Goal: Information Seeking & Learning: Learn about a topic

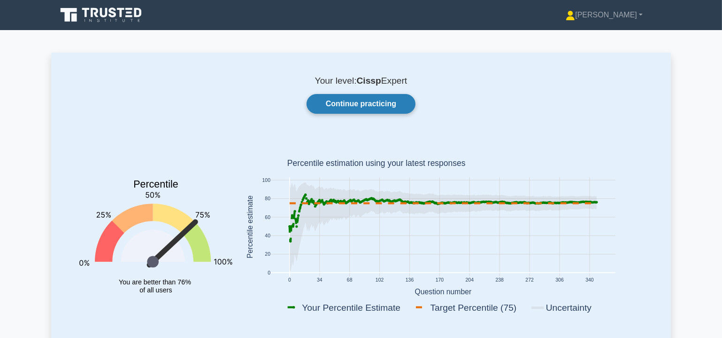
click at [348, 103] on link "Continue practicing" at bounding box center [361, 104] width 109 height 20
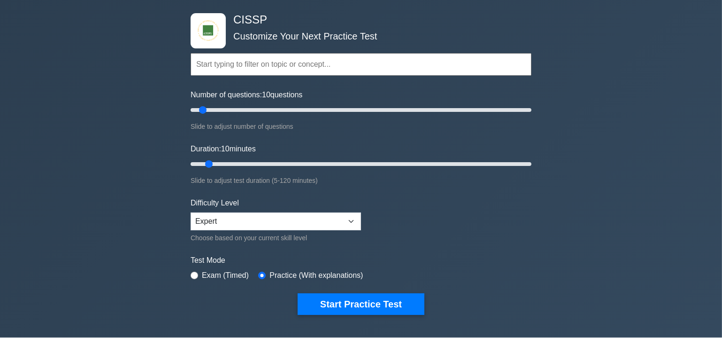
scroll to position [114, 0]
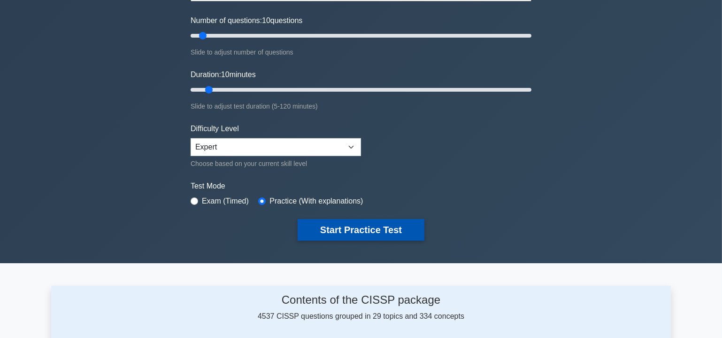
click at [364, 231] on button "Start Practice Test" at bounding box center [361, 230] width 127 height 22
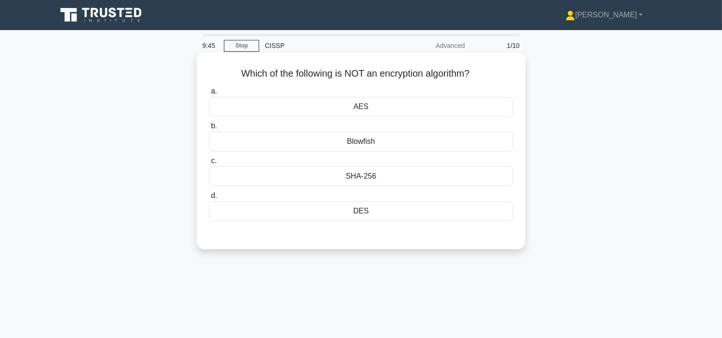
click at [380, 175] on div "SHA-256" at bounding box center [361, 176] width 304 height 20
click at [209, 164] on input "c. SHA-256" at bounding box center [209, 161] width 0 height 6
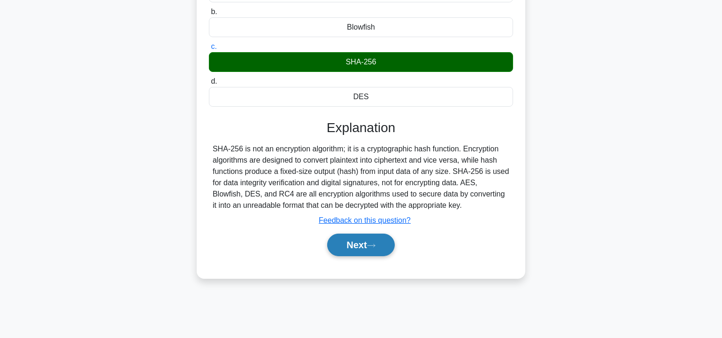
scroll to position [169, 0]
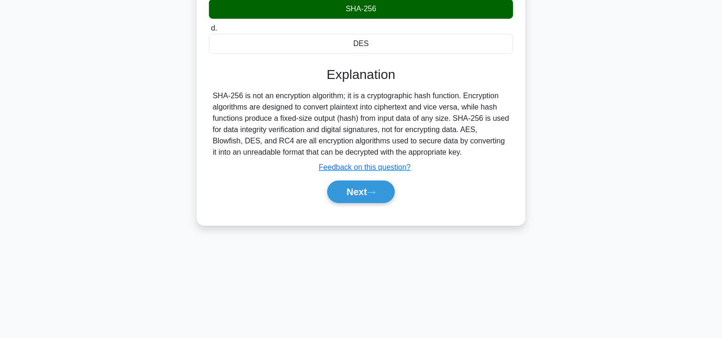
click at [292, 279] on div "9:43 Stop CISSP Advanced 1/10 Which of the following is NOT an encryption algor…" at bounding box center [361, 98] width 620 height 469
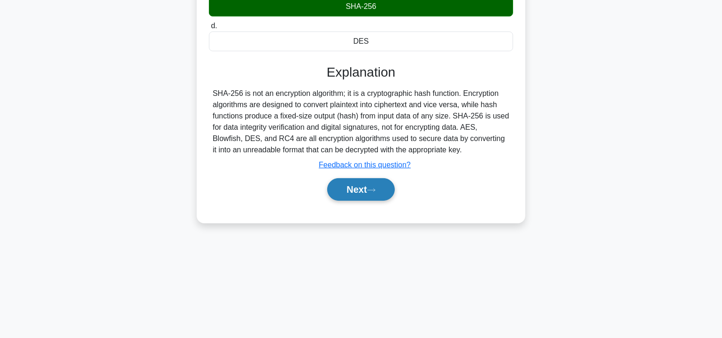
click at [365, 183] on button "Next" at bounding box center [360, 189] width 67 height 23
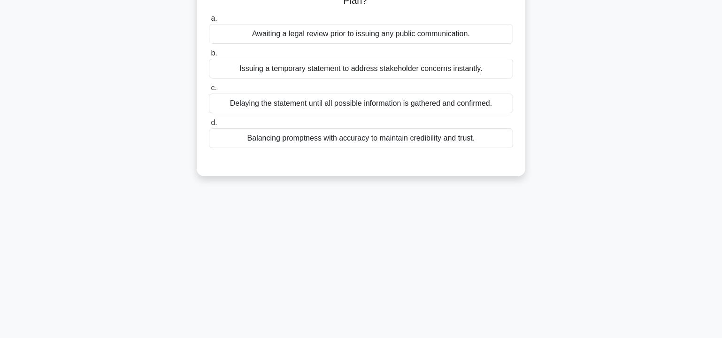
scroll to position [27, 0]
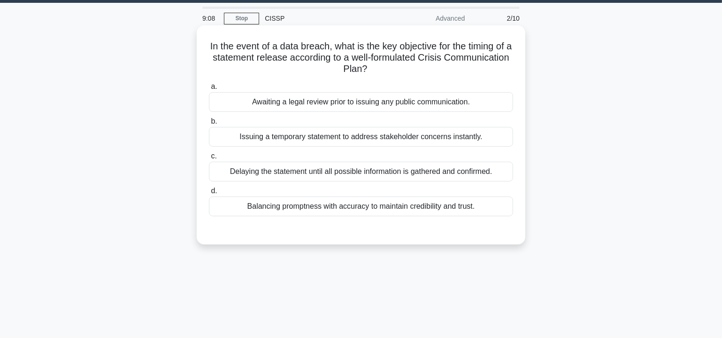
click at [349, 207] on div "Balancing promptness with accuracy to maintain credibility and trust." at bounding box center [361, 206] width 304 height 20
click at [209, 194] on input "d. Balancing promptness with accuracy to maintain credibility and trust." at bounding box center [209, 191] width 0 height 6
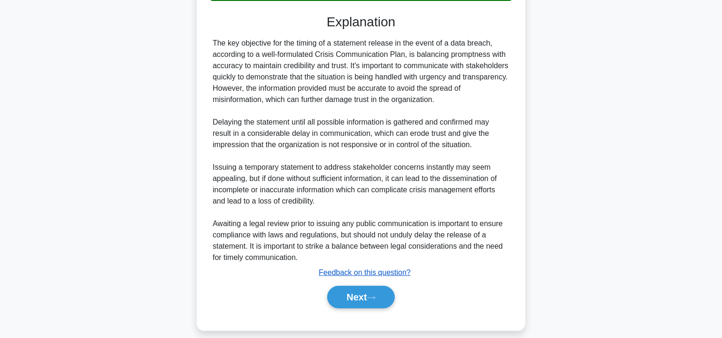
scroll to position [251, 0]
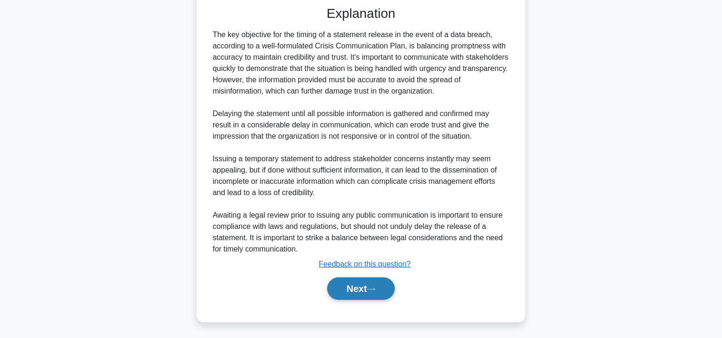
click at [357, 285] on button "Next" at bounding box center [360, 288] width 67 height 23
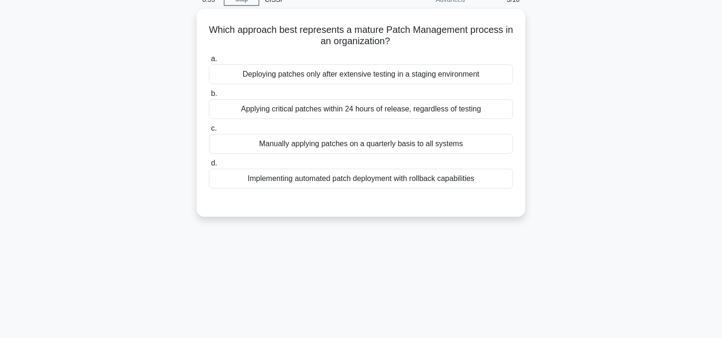
scroll to position [27, 0]
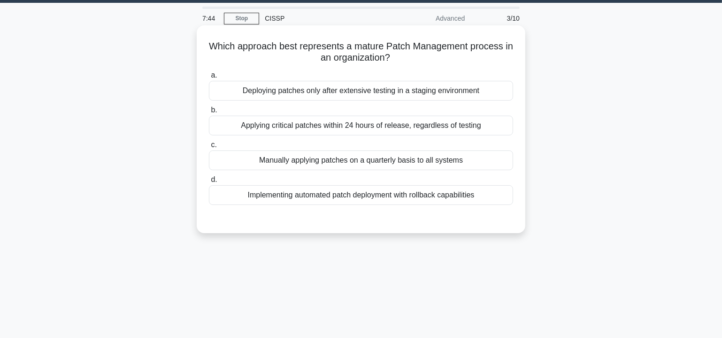
click at [383, 195] on div "Implementing automated patch deployment with rollback capabilities" at bounding box center [361, 195] width 304 height 20
click at [209, 183] on input "d. Implementing automated patch deployment with rollback capabilities" at bounding box center [209, 180] width 0 height 6
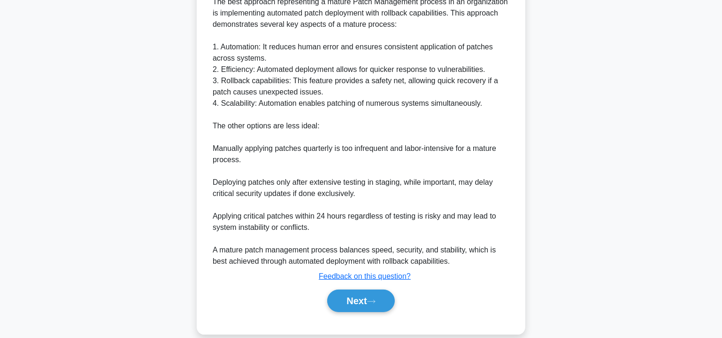
scroll to position [285, 0]
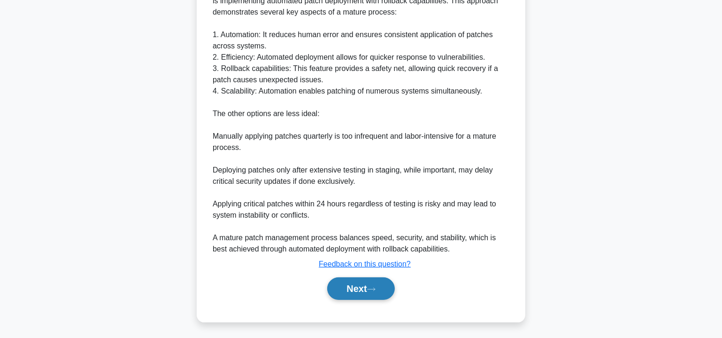
click at [370, 286] on button "Next" at bounding box center [360, 288] width 67 height 23
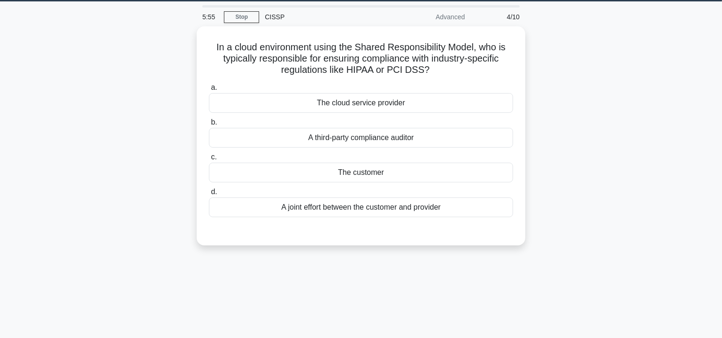
scroll to position [27, 0]
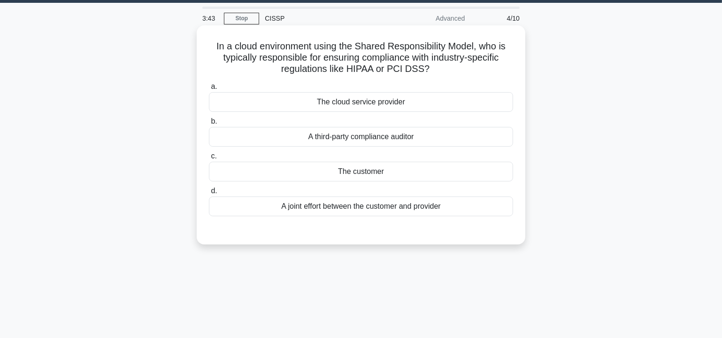
click at [351, 172] on div "The customer" at bounding box center [361, 171] width 304 height 20
click at [209, 159] on input "c. The customer" at bounding box center [209, 156] width 0 height 6
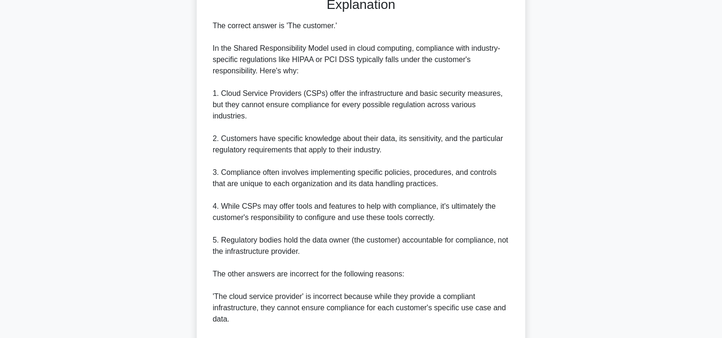
scroll to position [397, 0]
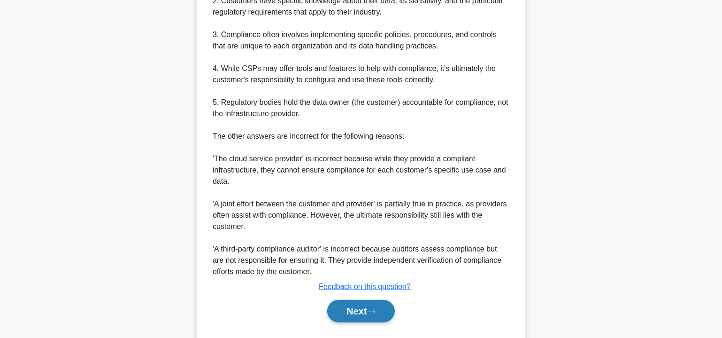
click at [366, 300] on button "Next" at bounding box center [360, 311] width 67 height 23
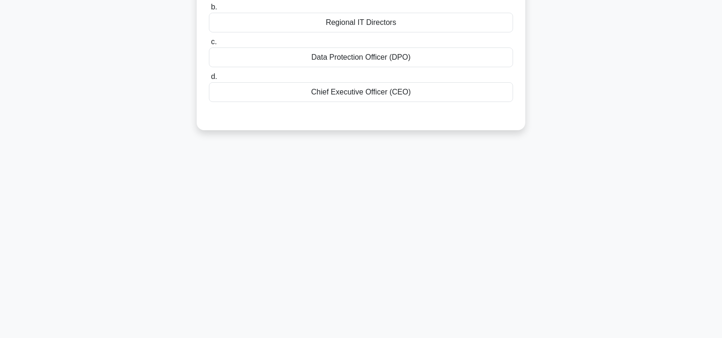
scroll to position [0, 0]
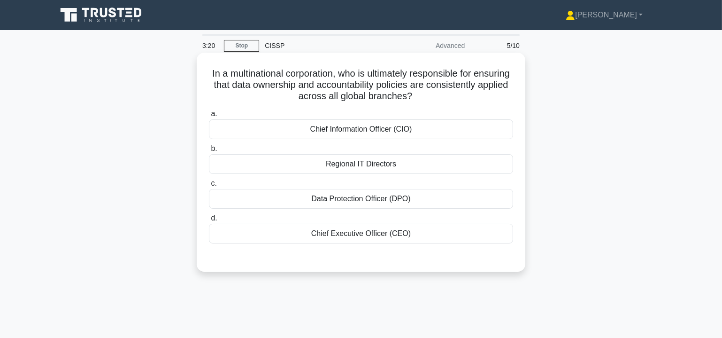
click at [357, 231] on div "Chief Executive Officer (CEO)" at bounding box center [361, 233] width 304 height 20
click at [209, 221] on input "d. Chief Executive Officer (CEO)" at bounding box center [209, 218] width 0 height 6
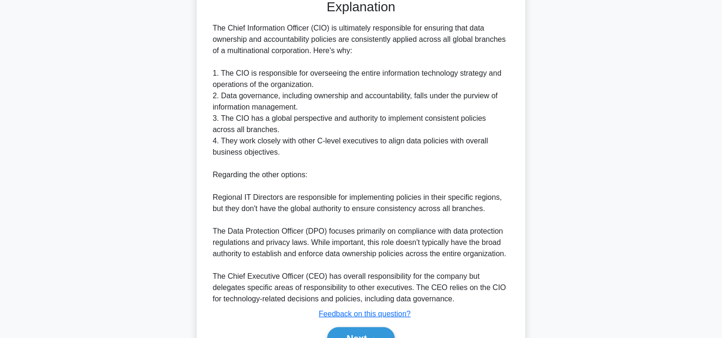
scroll to position [285, 0]
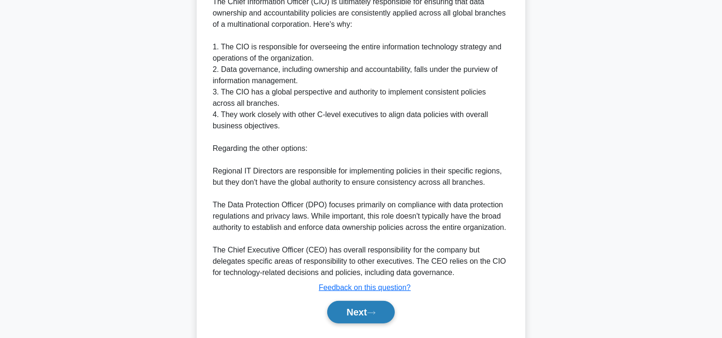
click at [357, 309] on button "Next" at bounding box center [360, 311] width 67 height 23
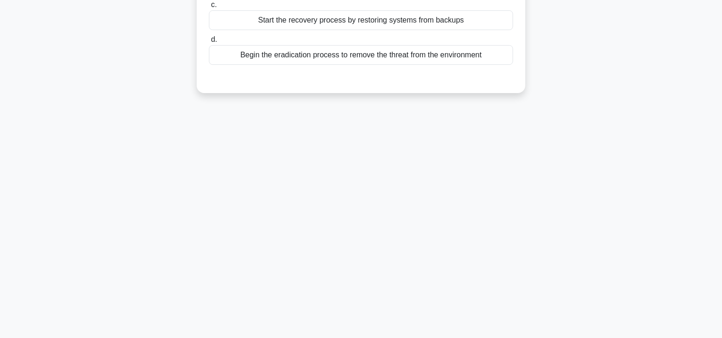
scroll to position [27, 0]
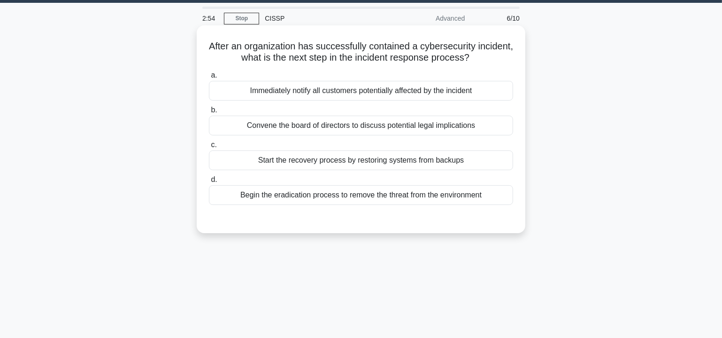
click at [357, 195] on div "Begin the eradication process to remove the threat from the environment" at bounding box center [361, 195] width 304 height 20
click at [209, 183] on input "d. Begin the eradication process to remove the threat from the environment" at bounding box center [209, 180] width 0 height 6
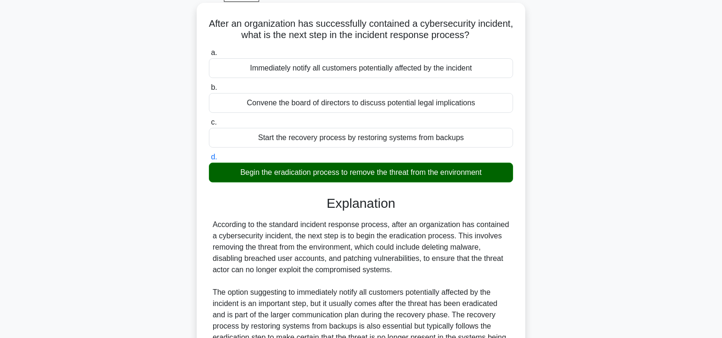
scroll to position [183, 0]
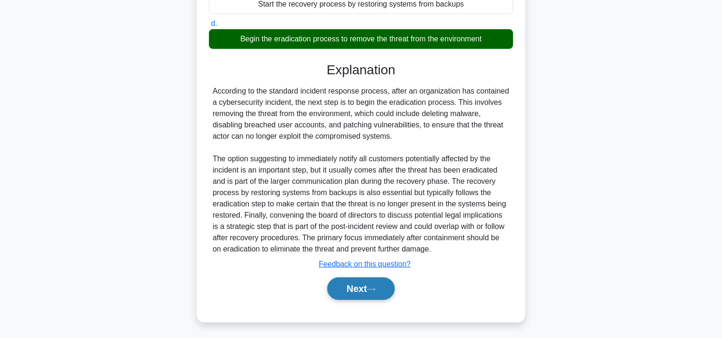
click at [378, 291] on button "Next" at bounding box center [360, 288] width 67 height 23
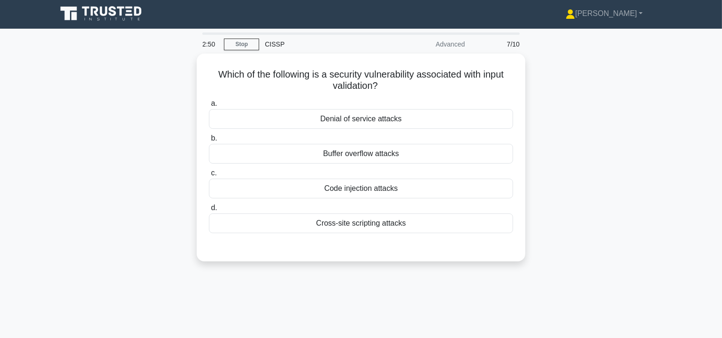
scroll to position [0, 0]
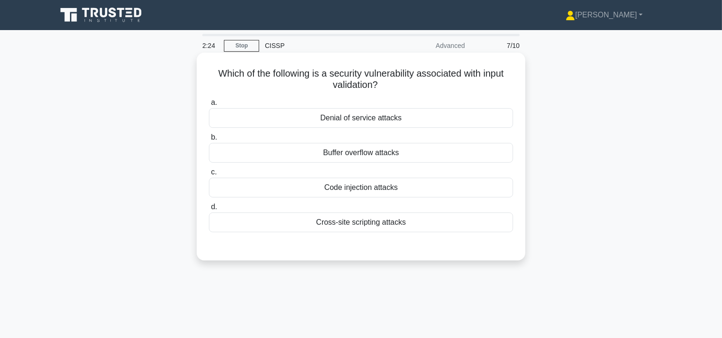
click at [354, 188] on div "Code injection attacks" at bounding box center [361, 187] width 304 height 20
click at [209, 175] on input "c. Code injection attacks" at bounding box center [209, 172] width 0 height 6
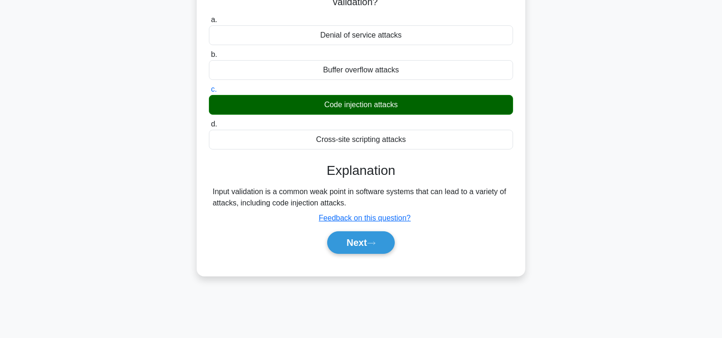
scroll to position [142, 0]
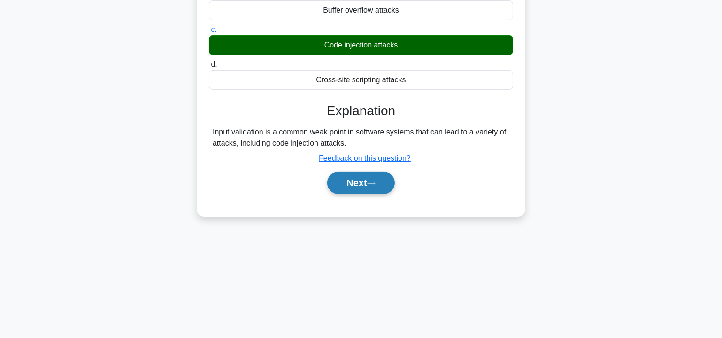
click at [366, 178] on button "Next" at bounding box center [360, 182] width 67 height 23
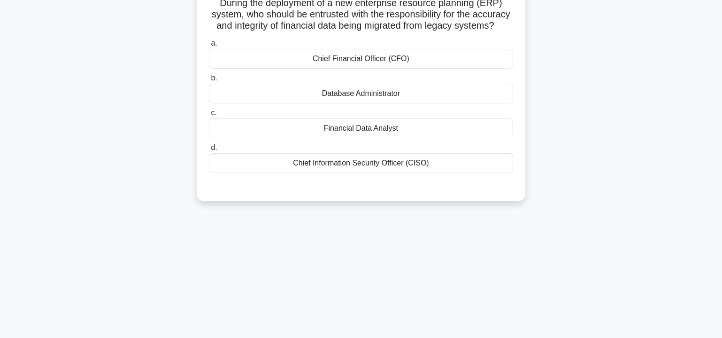
scroll to position [0, 0]
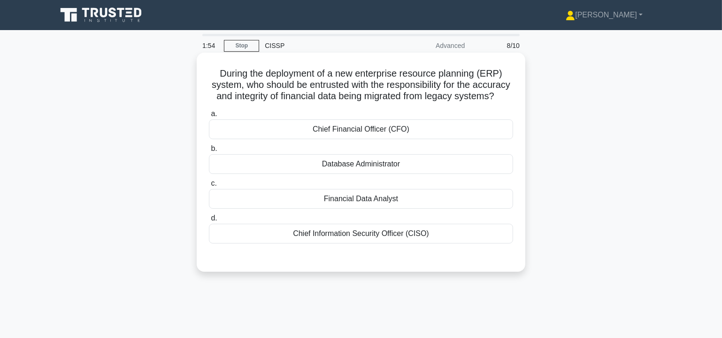
click at [378, 243] on div "Chief Information Security Officer (CISO)" at bounding box center [361, 233] width 304 height 20
click at [209, 221] on input "d. Chief Information Security Officer (CISO)" at bounding box center [209, 218] width 0 height 6
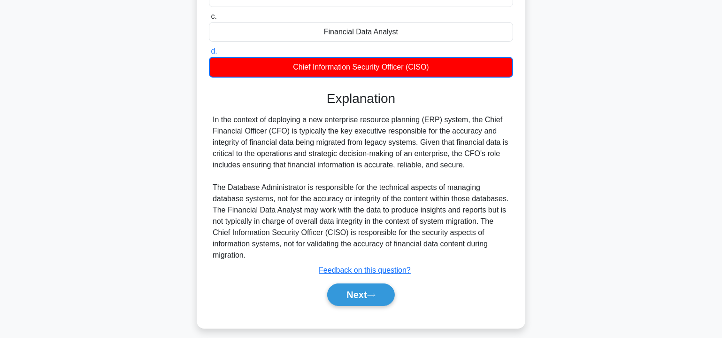
scroll to position [170, 0]
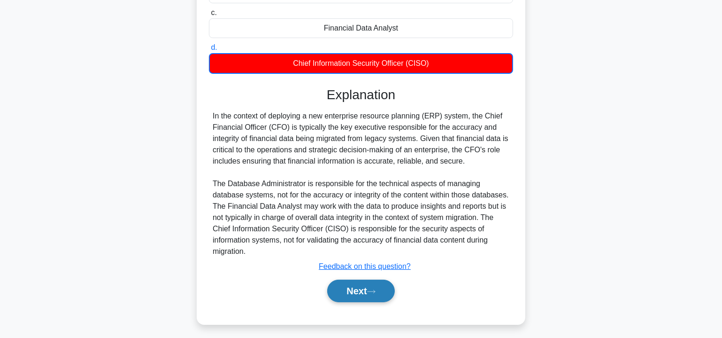
click at [363, 302] on button "Next" at bounding box center [360, 290] width 67 height 23
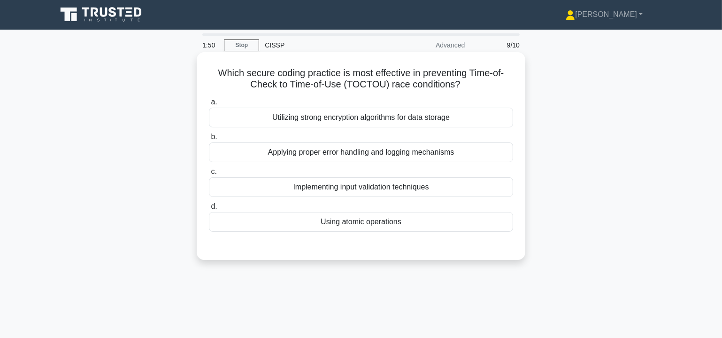
scroll to position [0, 0]
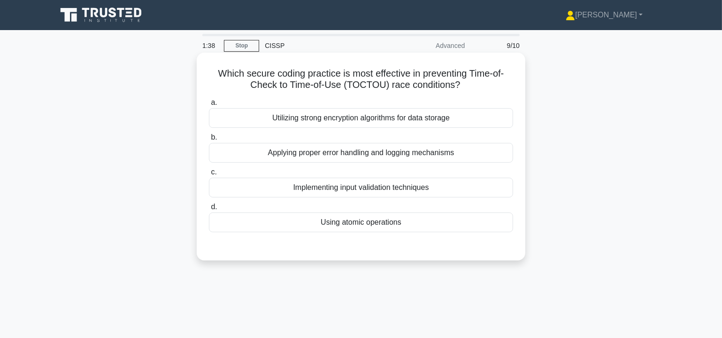
click at [372, 223] on div "Using atomic operations" at bounding box center [361, 222] width 304 height 20
click at [209, 210] on input "d. Using atomic operations" at bounding box center [209, 207] width 0 height 6
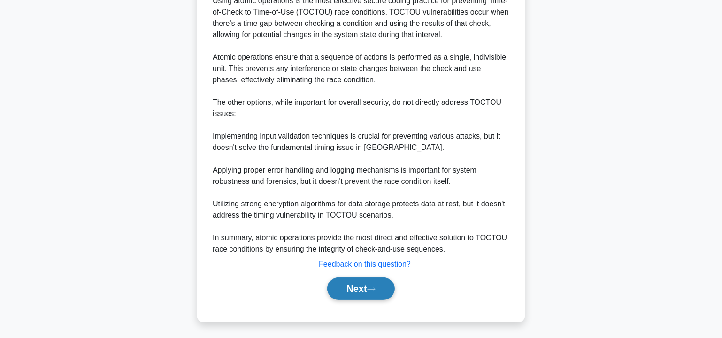
click at [383, 291] on button "Next" at bounding box center [360, 288] width 67 height 23
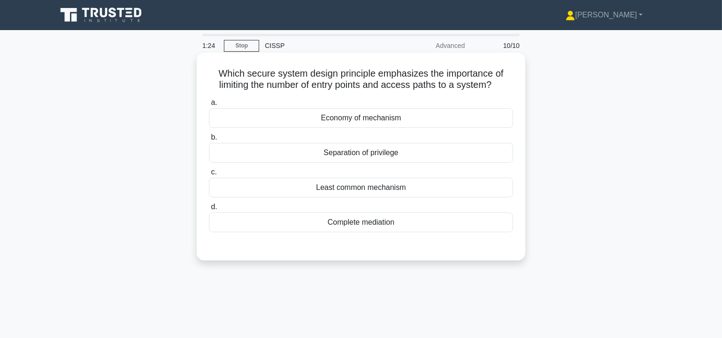
click at [408, 117] on div "Economy of mechanism" at bounding box center [361, 118] width 304 height 20
click at [209, 106] on input "a. Economy of mechanism" at bounding box center [209, 103] width 0 height 6
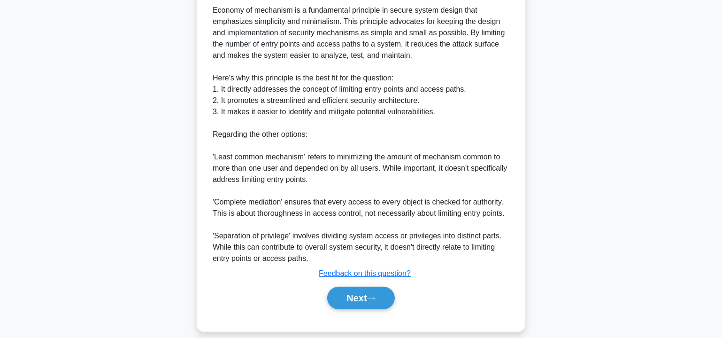
scroll to position [296, 0]
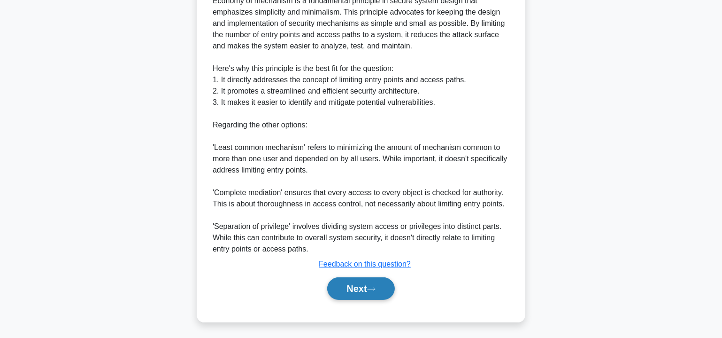
click at [369, 288] on button "Next" at bounding box center [360, 288] width 67 height 23
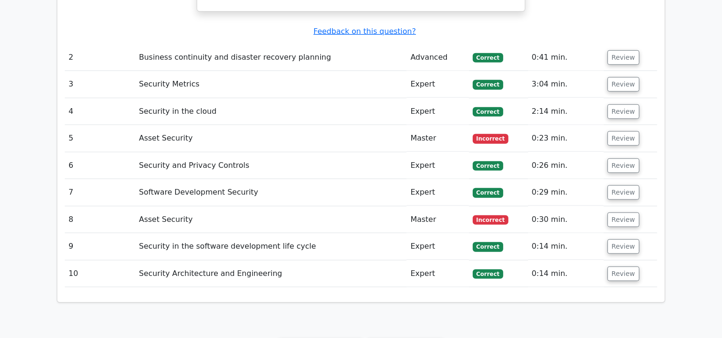
scroll to position [854, 0]
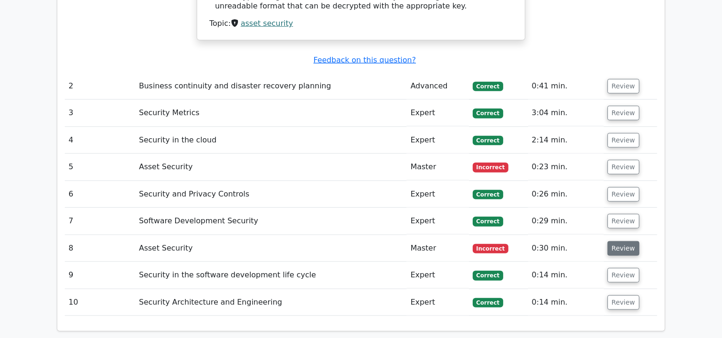
click at [626, 241] on button "Review" at bounding box center [623, 248] width 32 height 15
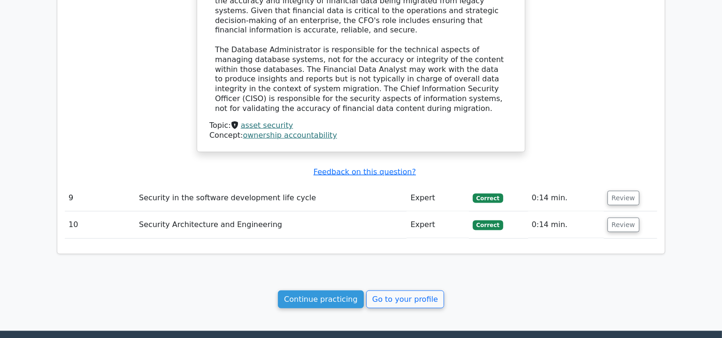
scroll to position [1394, 0]
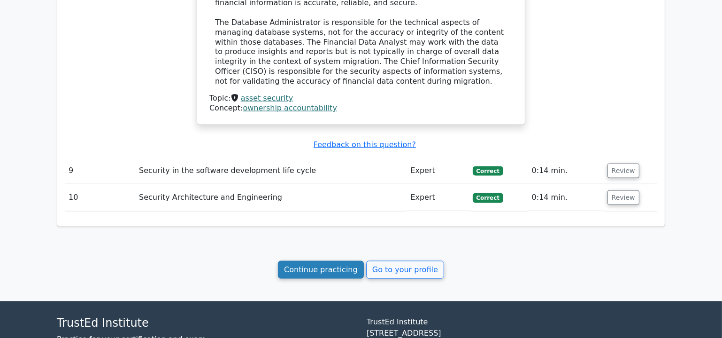
click at [345, 261] on link "Continue practicing" at bounding box center [321, 270] width 86 height 18
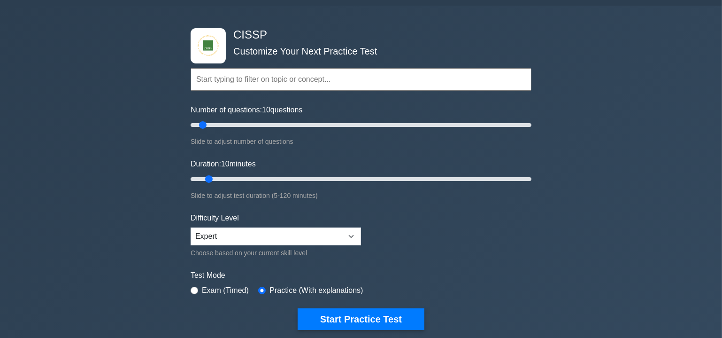
scroll to position [28, 0]
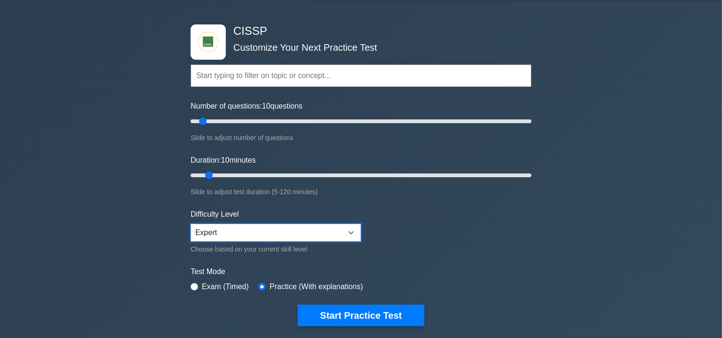
click at [343, 233] on select "Beginner Intermediate Expert" at bounding box center [276, 232] width 170 height 18
click at [406, 247] on form "Topics Security and Risk Management Asset Security Security Architecture and En…" at bounding box center [361, 181] width 341 height 290
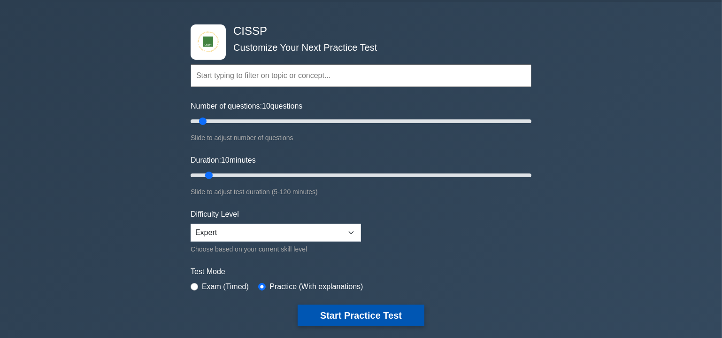
click at [370, 316] on button "Start Practice Test" at bounding box center [361, 315] width 127 height 22
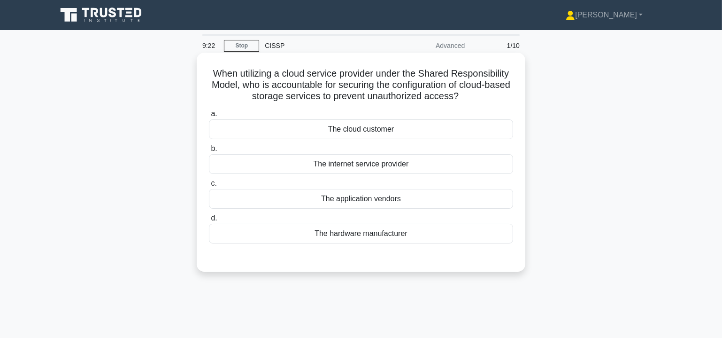
click at [368, 131] on div "The cloud customer" at bounding box center [361, 129] width 304 height 20
click at [209, 117] on input "a. The cloud customer" at bounding box center [209, 114] width 0 height 6
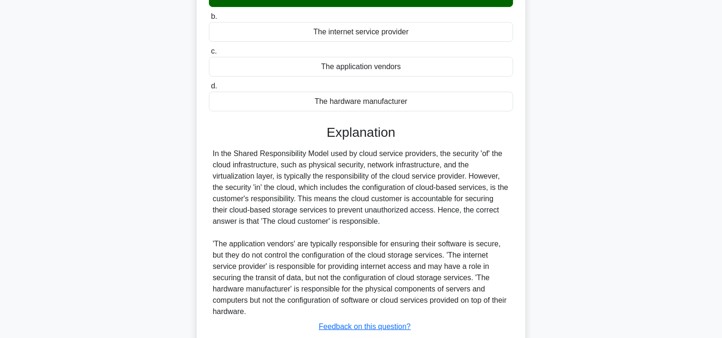
scroll to position [170, 0]
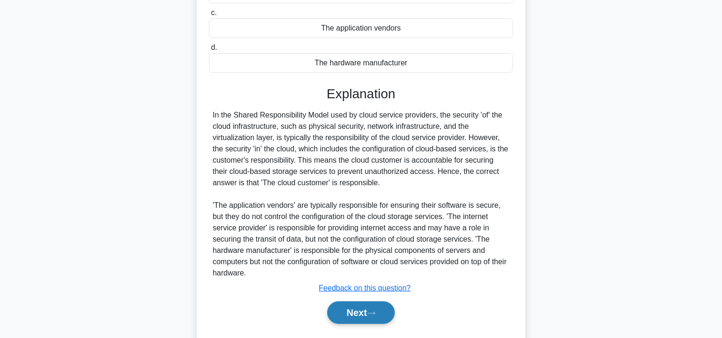
click at [376, 310] on icon at bounding box center [371, 312] width 8 height 5
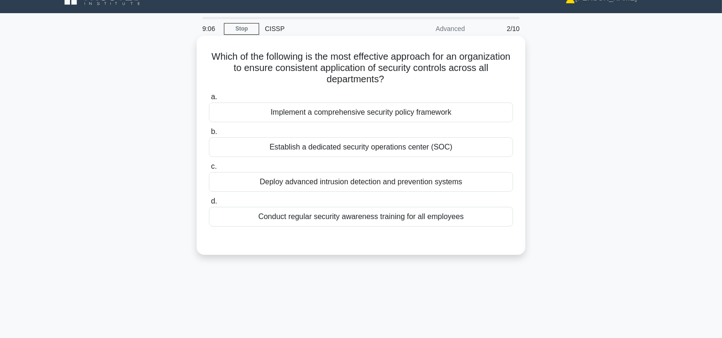
scroll to position [0, 0]
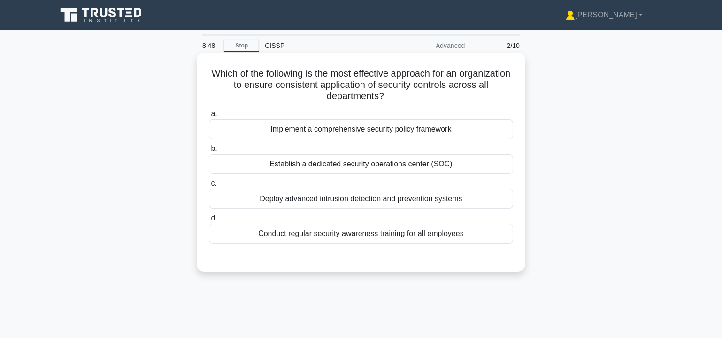
click at [360, 131] on div "Implement a comprehensive security policy framework" at bounding box center [361, 129] width 304 height 20
click at [209, 117] on input "a. Implement a comprehensive security policy framework" at bounding box center [209, 114] width 0 height 6
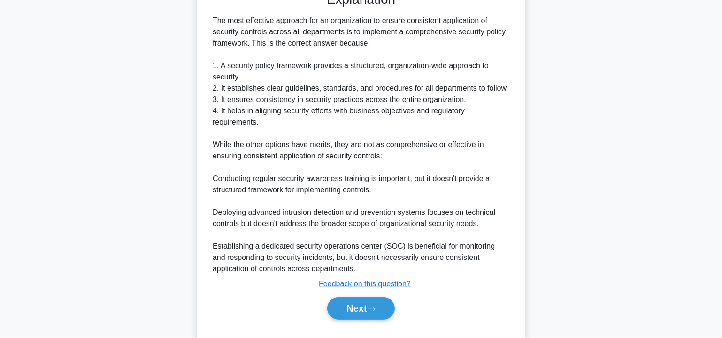
scroll to position [285, 0]
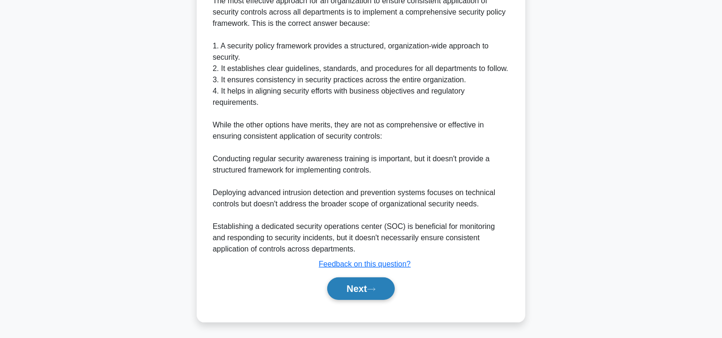
click at [362, 284] on button "Next" at bounding box center [360, 288] width 67 height 23
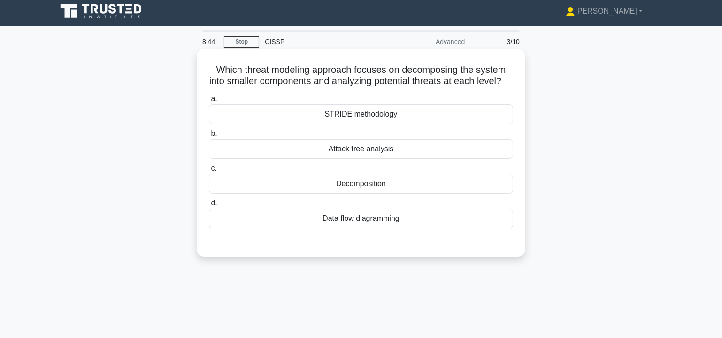
scroll to position [0, 0]
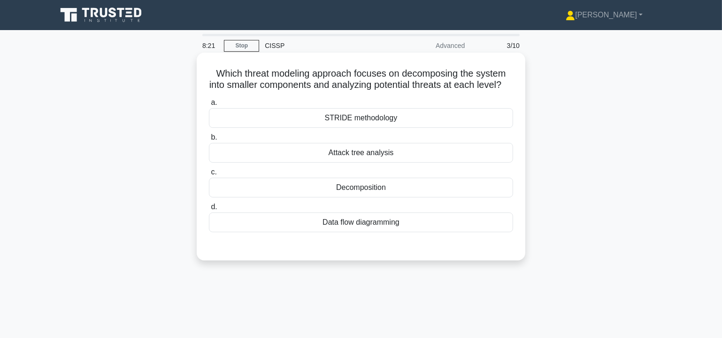
click at [367, 162] on div "Attack tree analysis" at bounding box center [361, 153] width 304 height 20
click at [209, 140] on input "b. Attack tree analysis" at bounding box center [209, 137] width 0 height 6
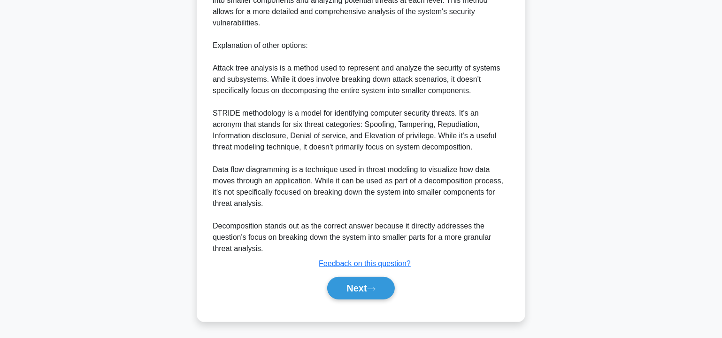
scroll to position [319, 0]
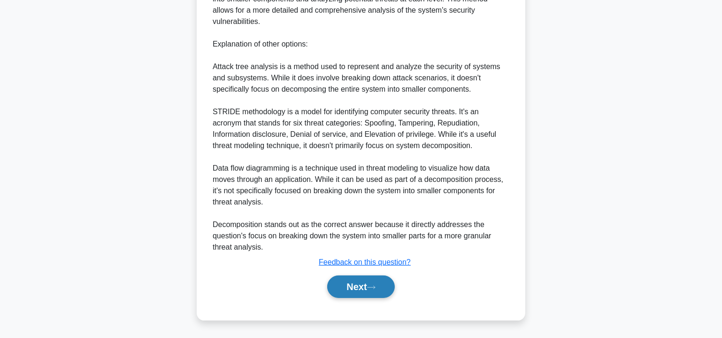
click at [370, 284] on button "Next" at bounding box center [360, 286] width 67 height 23
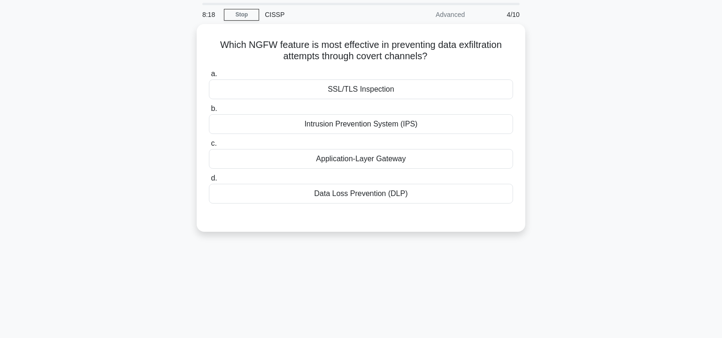
scroll to position [27, 0]
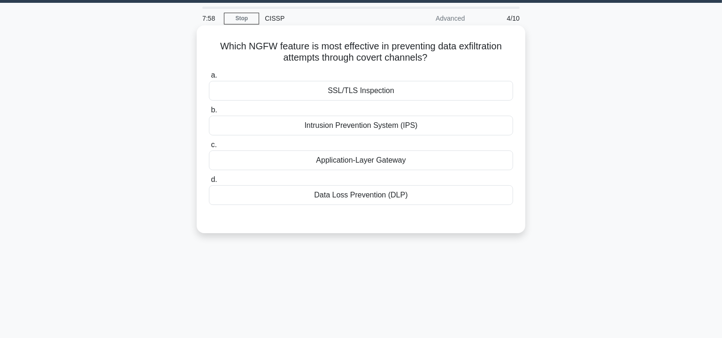
click at [375, 195] on div "Data Loss Prevention (DLP)" at bounding box center [361, 195] width 304 height 20
click at [209, 183] on input "d. Data Loss Prevention (DLP)" at bounding box center [209, 180] width 0 height 6
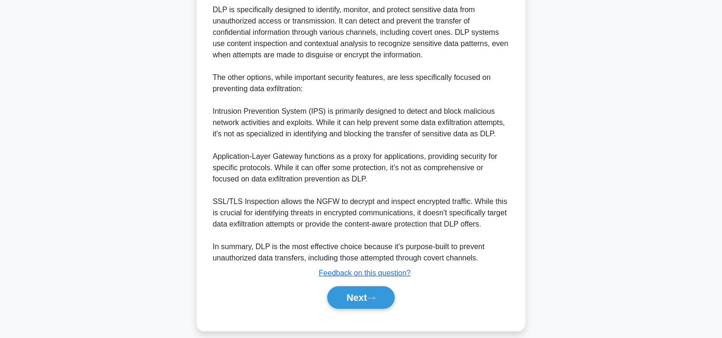
scroll to position [307, 0]
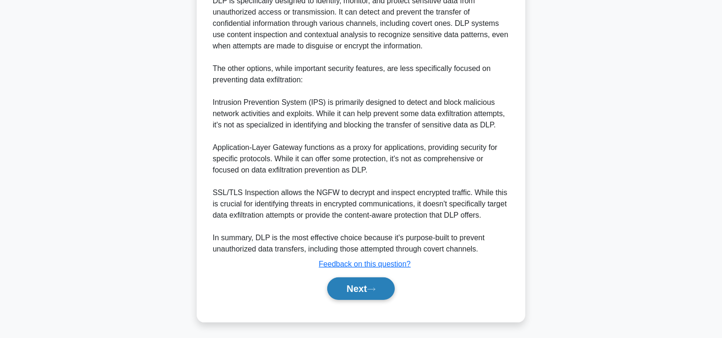
click at [365, 287] on button "Next" at bounding box center [360, 288] width 67 height 23
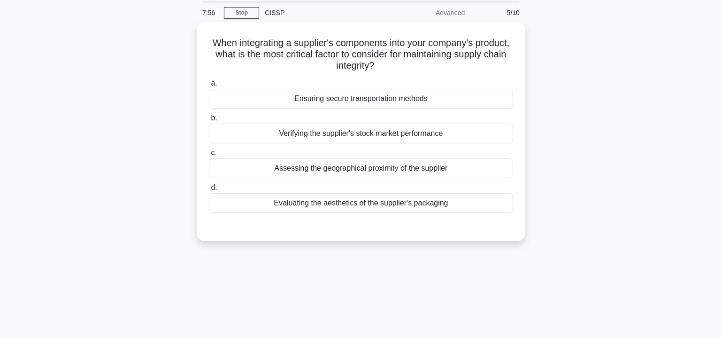
scroll to position [0, 0]
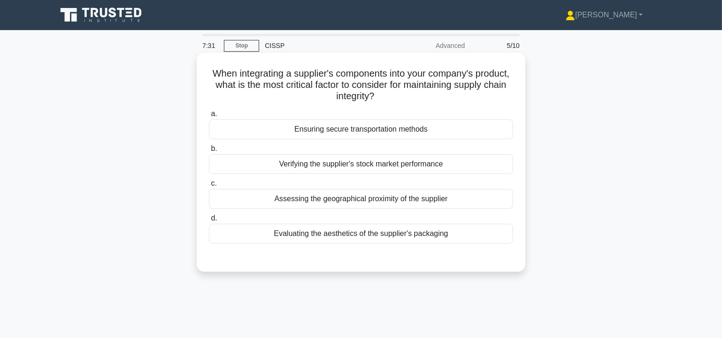
click at [342, 130] on div "Ensuring secure transportation methods" at bounding box center [361, 129] width 304 height 20
click at [209, 117] on input "a. Ensuring secure transportation methods" at bounding box center [209, 114] width 0 height 6
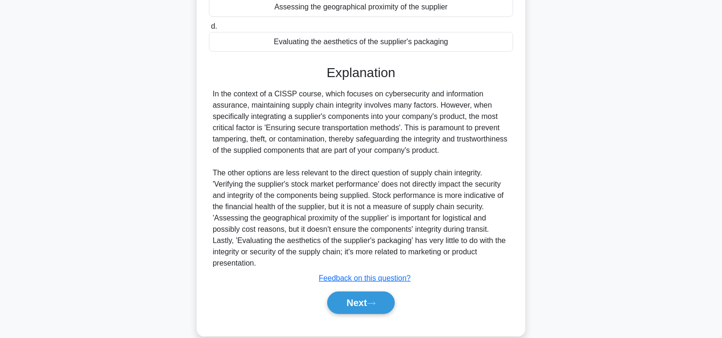
scroll to position [206, 0]
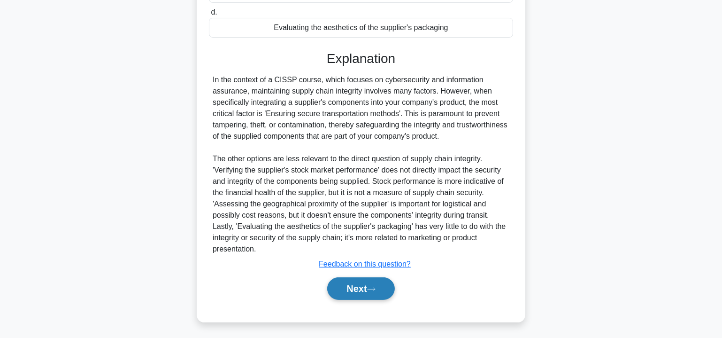
click at [368, 285] on button "Next" at bounding box center [360, 288] width 67 height 23
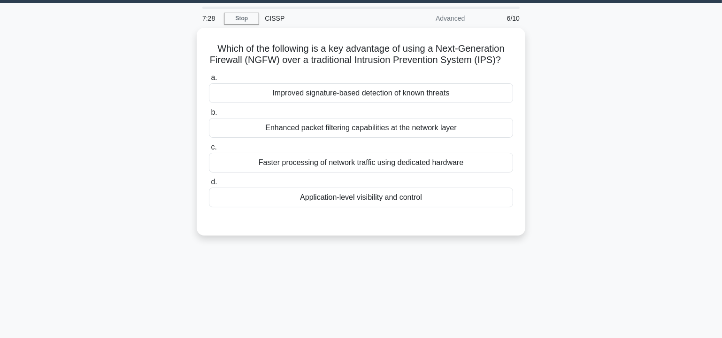
scroll to position [0, 0]
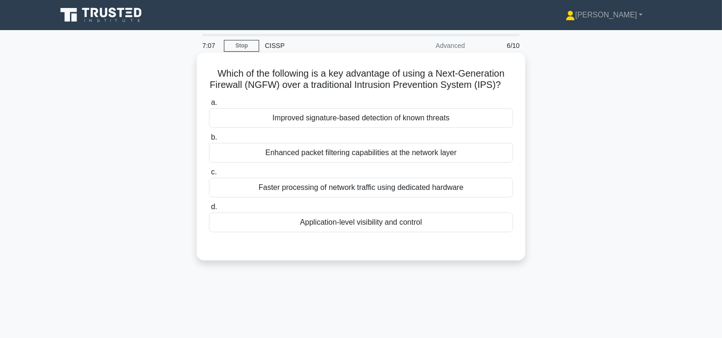
click at [367, 162] on div "Enhanced packet filtering capabilities at the network layer" at bounding box center [361, 153] width 304 height 20
click at [209, 140] on input "b. Enhanced packet filtering capabilities at the network layer" at bounding box center [209, 137] width 0 height 6
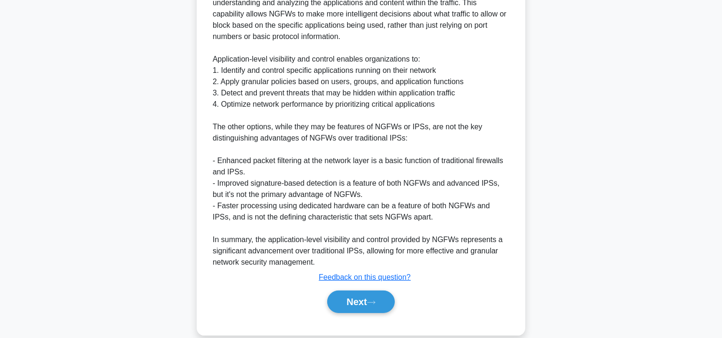
scroll to position [342, 0]
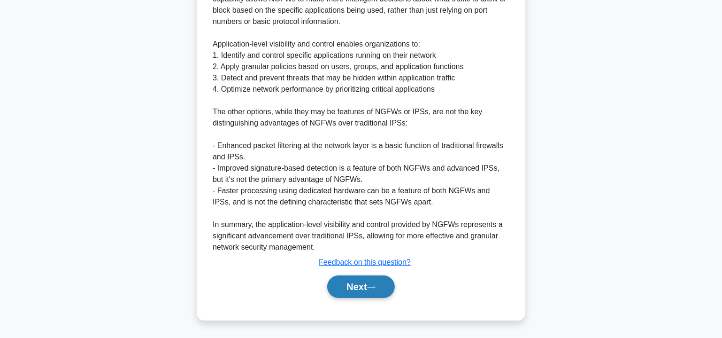
click at [363, 290] on button "Next" at bounding box center [360, 286] width 67 height 23
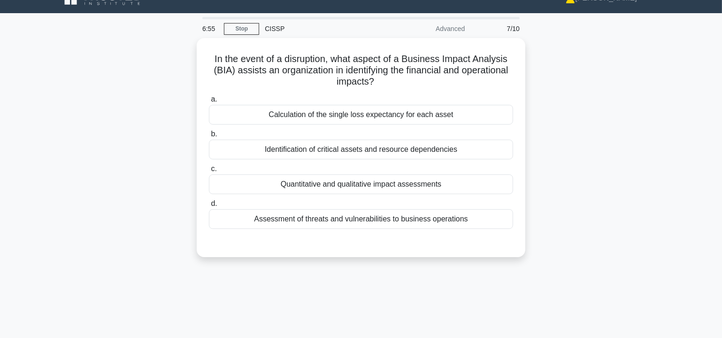
scroll to position [28, 0]
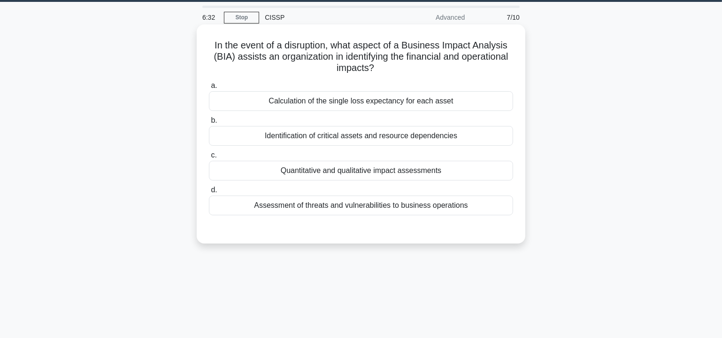
click at [424, 136] on div "Identification of critical assets and resource dependencies" at bounding box center [361, 136] width 304 height 20
click at [209, 123] on input "b. Identification of critical assets and resource dependencies" at bounding box center [209, 120] width 0 height 6
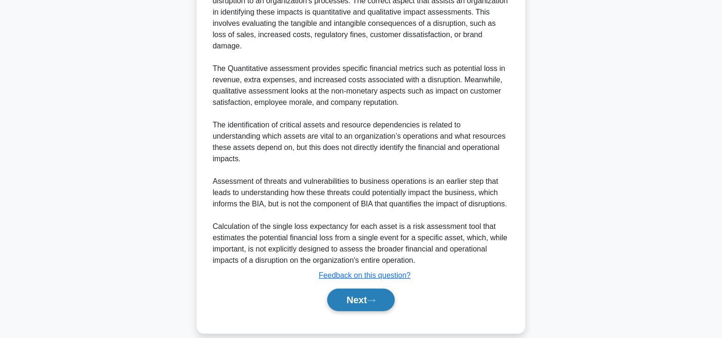
click at [376, 288] on button "Next" at bounding box center [360, 299] width 67 height 23
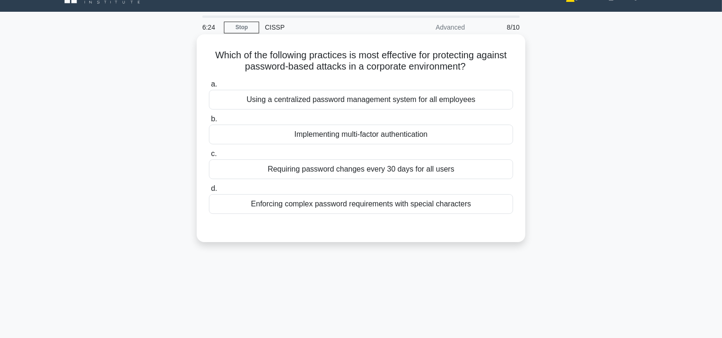
scroll to position [0, 0]
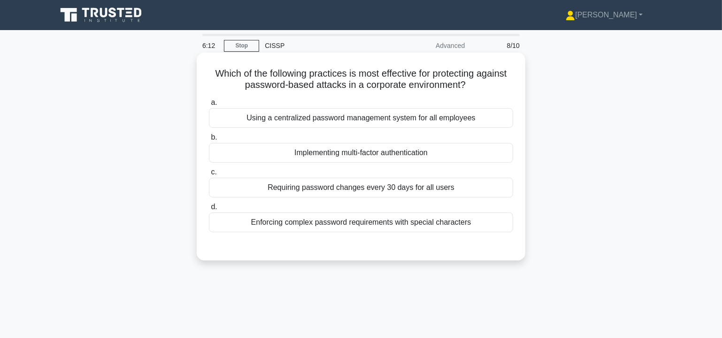
click at [443, 149] on div "Implementing multi-factor authentication" at bounding box center [361, 153] width 304 height 20
click at [209, 140] on input "b. Implementing multi-factor authentication" at bounding box center [209, 137] width 0 height 6
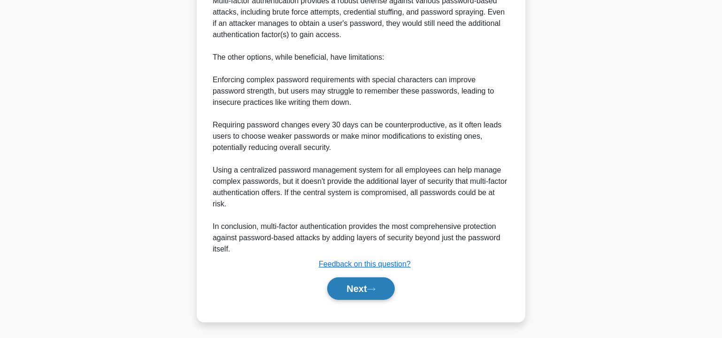
click at [375, 283] on button "Next" at bounding box center [360, 288] width 67 height 23
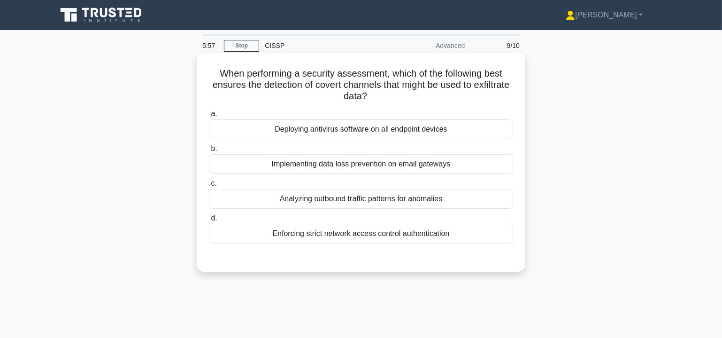
click at [462, 164] on div "Implementing data loss prevention on email gateways" at bounding box center [361, 164] width 304 height 20
click at [209, 152] on input "b. Implementing data loss prevention on email gateways" at bounding box center [209, 149] width 0 height 6
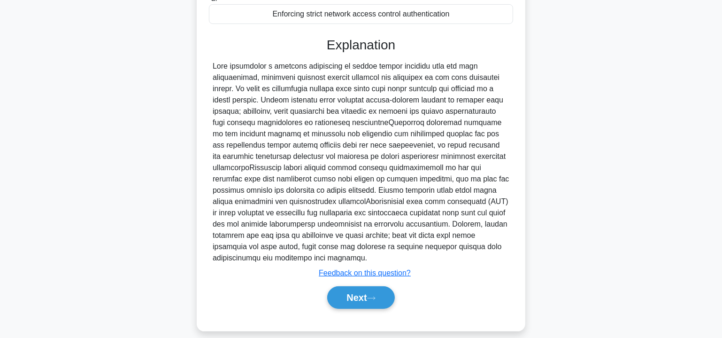
scroll to position [230, 0]
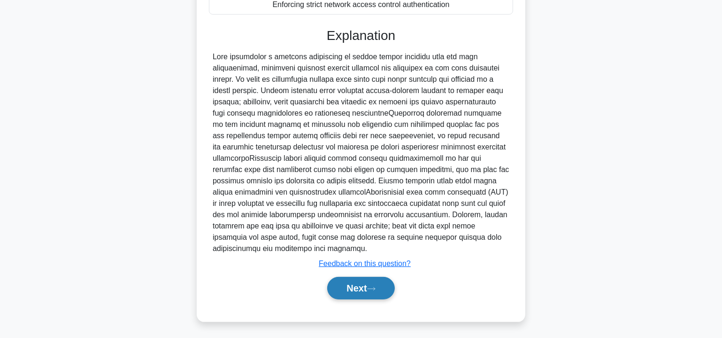
click at [364, 291] on button "Next" at bounding box center [360, 288] width 67 height 23
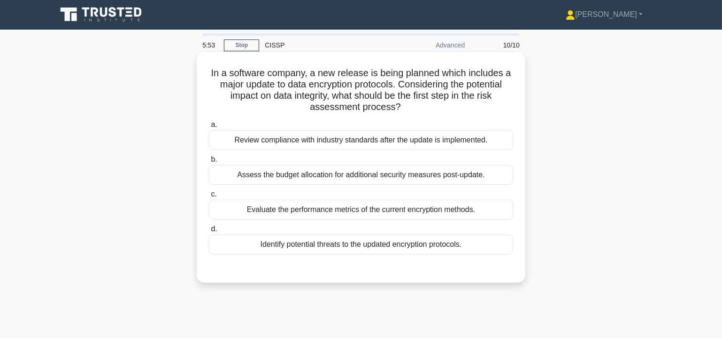
scroll to position [0, 0]
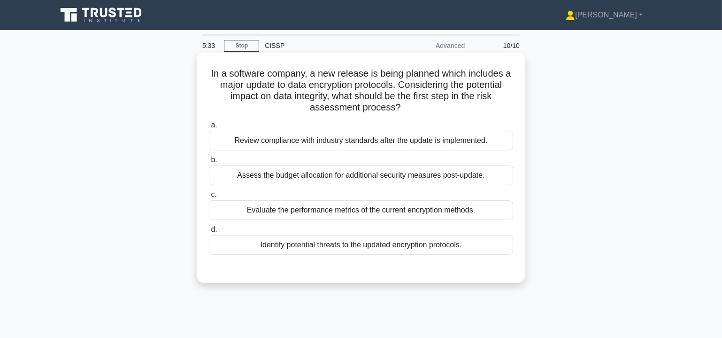
click at [412, 245] on div "Identify potential threats to the updated encryption protocols." at bounding box center [361, 245] width 304 height 20
click at [209, 232] on input "d. Identify potential threats to the updated encryption protocols." at bounding box center [209, 229] width 0 height 6
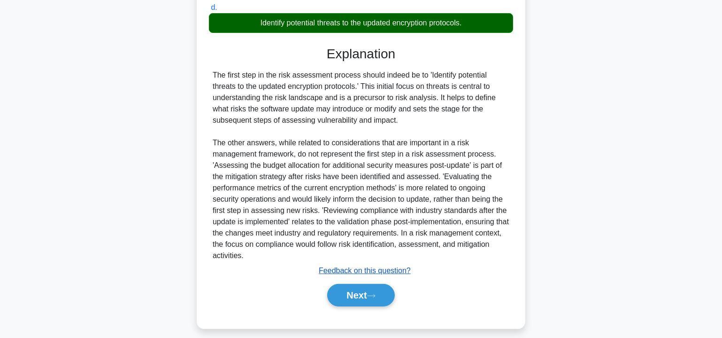
scroll to position [200, 0]
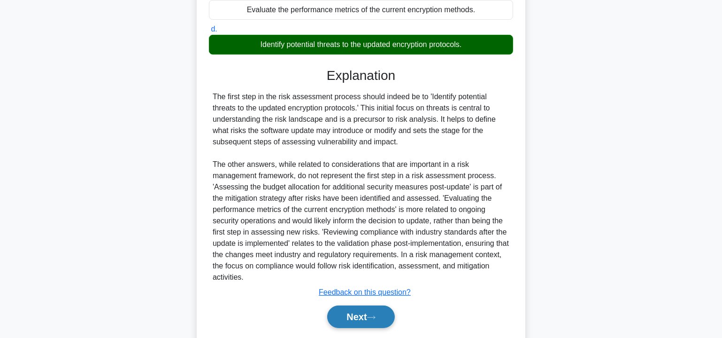
click at [371, 310] on button "Next" at bounding box center [360, 316] width 67 height 23
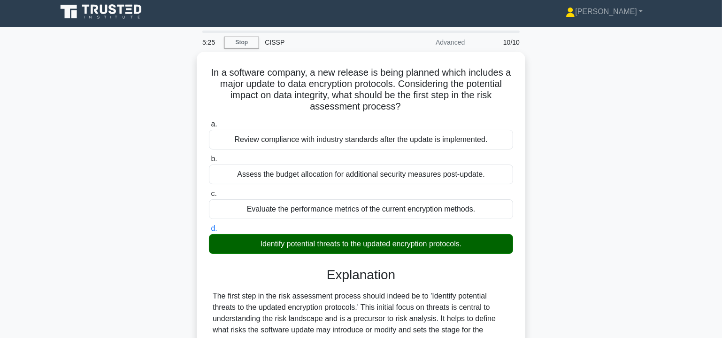
scroll to position [0, 0]
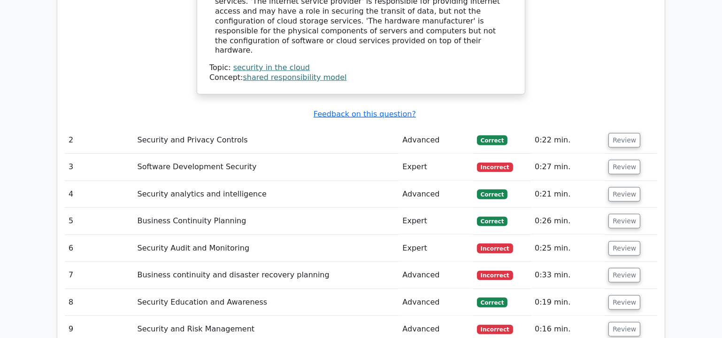
scroll to position [967, 0]
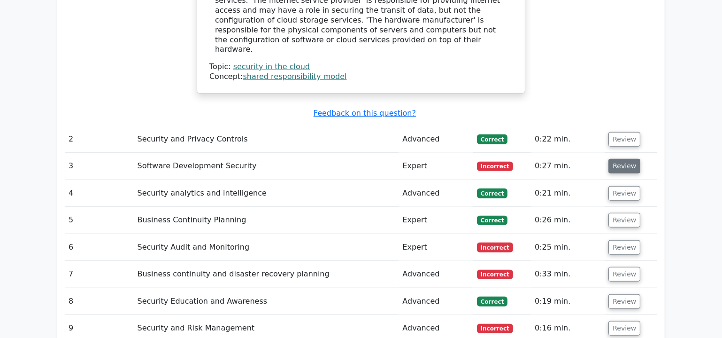
click at [623, 159] on button "Review" at bounding box center [624, 166] width 32 height 15
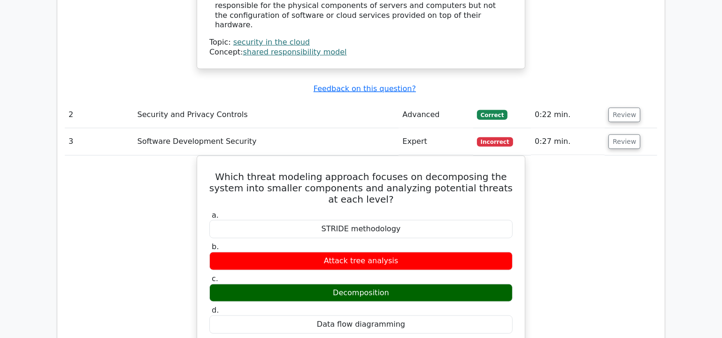
scroll to position [1053, 0]
